Goal: Task Accomplishment & Management: Use online tool/utility

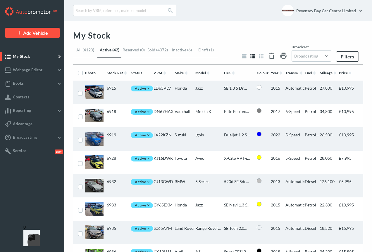
click at [134, 49] on link "Reserved (0)" at bounding box center [133, 52] width 24 height 10
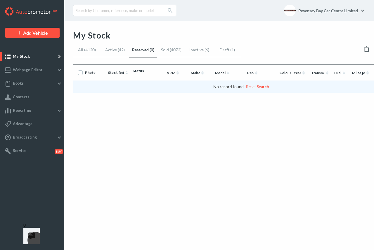
click at [115, 49] on link "Active (42)" at bounding box center [115, 52] width 28 height 10
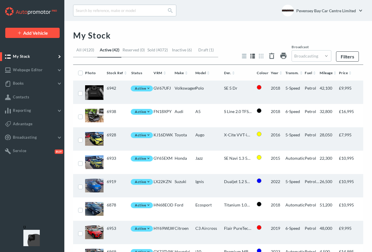
click at [159, 49] on span "(4072)" at bounding box center [161, 49] width 13 height 5
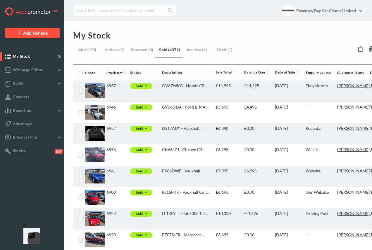
click at [199, 50] on link "Inactive (6)" at bounding box center [196, 52] width 27 height 10
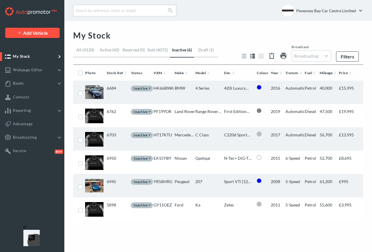
click at [205, 51] on link "Draft (1)" at bounding box center [206, 52] width 24 height 10
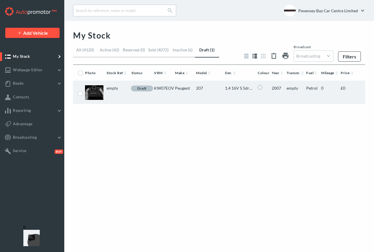
click at [153, 49] on link "Sold (4072)" at bounding box center [158, 52] width 24 height 10
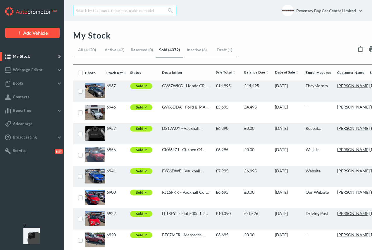
click at [105, 11] on input "text" at bounding box center [124, 11] width 103 height 12
type input "evoque"
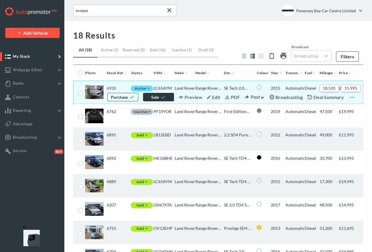
click at [160, 96] on link "Sale" at bounding box center [158, 97] width 31 height 8
